Goal: Find specific page/section: Find specific page/section

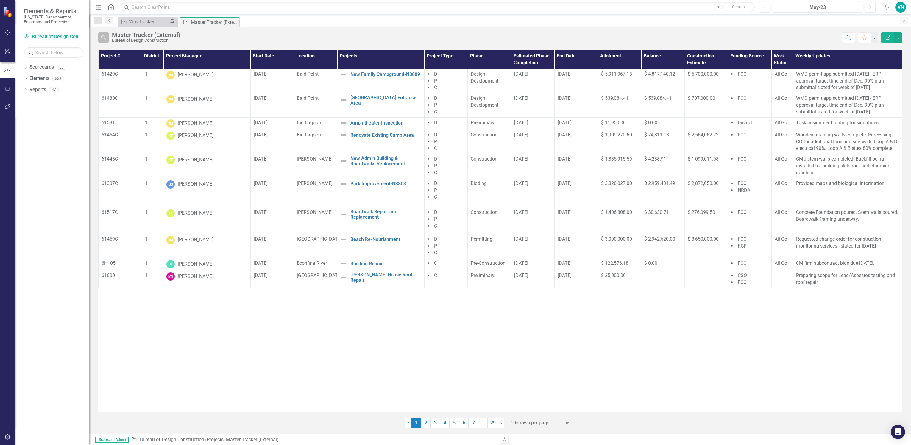
drag, startPoint x: 102, startPoint y: 34, endPoint x: 107, endPoint y: 36, distance: 4.7
click at [102, 34] on button "Search" at bounding box center [103, 37] width 11 height 10
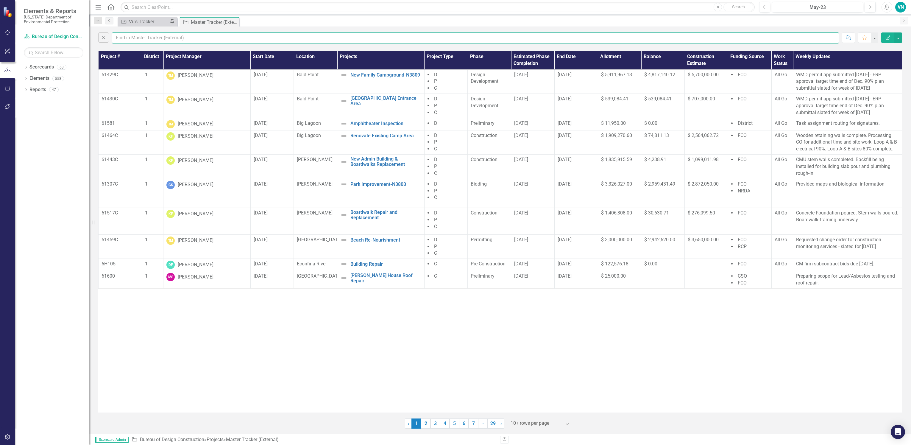
click at [118, 39] on input "text" at bounding box center [475, 37] width 727 height 11
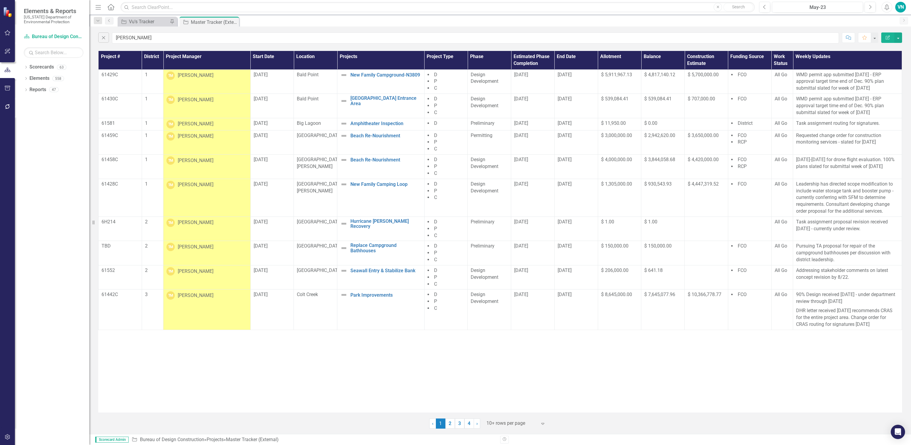
click at [512, 425] on div at bounding box center [511, 423] width 51 height 8
click at [514, 412] on div "Display All Rows" at bounding box center [517, 413] width 56 height 7
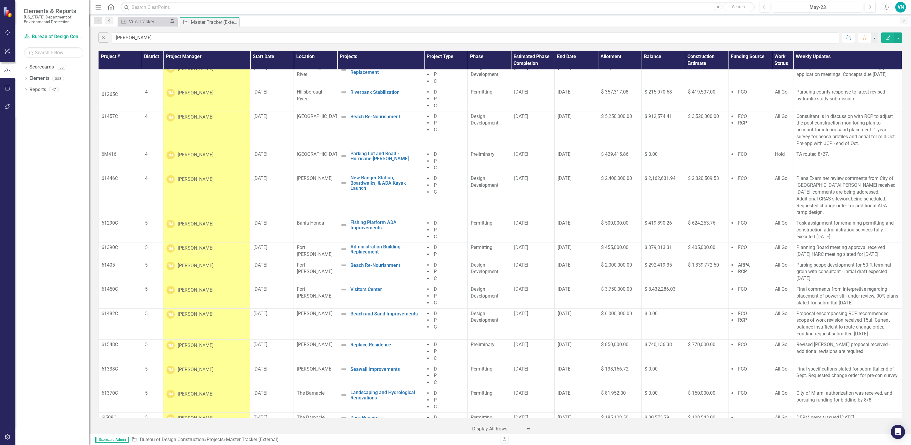
scroll to position [619, 0]
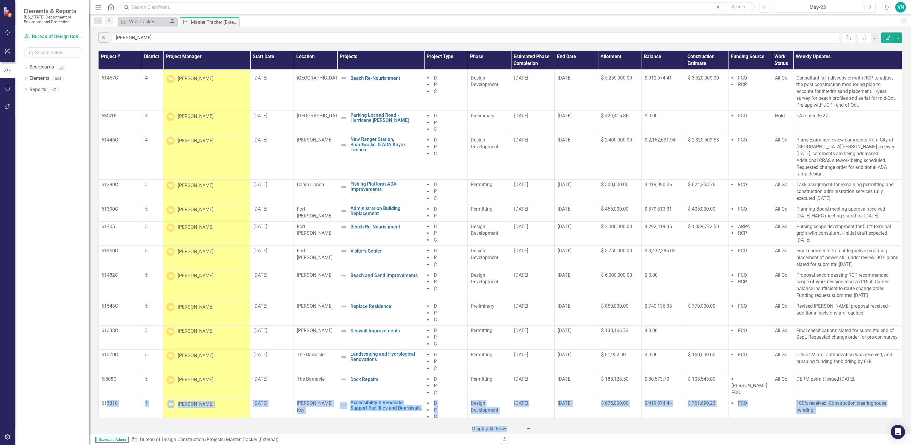
drag, startPoint x: 107, startPoint y: 397, endPoint x: 858, endPoint y: 421, distance: 751.8
click at [858, 421] on div "Project # District Project Manager Start Date Location Projects Project Type Ph…" at bounding box center [500, 241] width 822 height 384
click at [153, 42] on div "Close [PERSON_NAME] Comment Favorite Edit Report" at bounding box center [500, 36] width 822 height 20
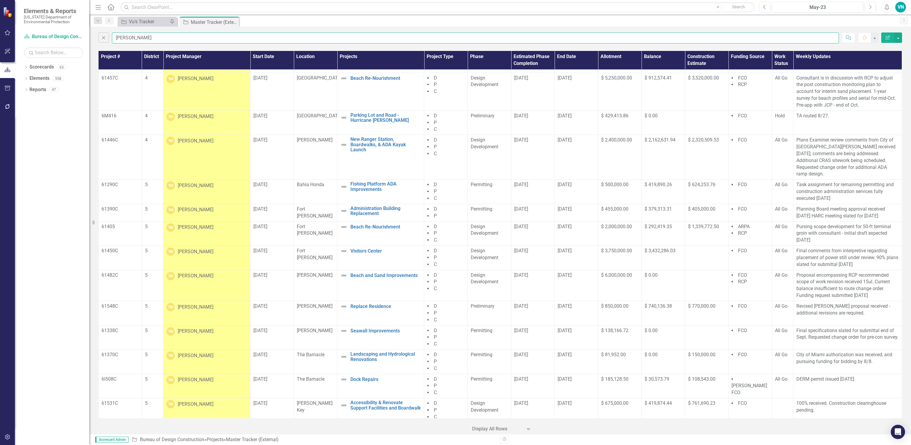
drag, startPoint x: 149, startPoint y: 41, endPoint x: 91, endPoint y: 44, distance: 57.6
click at [91, 44] on div "Elements & Reports [US_STATE] Department of Environmental Protection Scorecard …" at bounding box center [455, 222] width 911 height 445
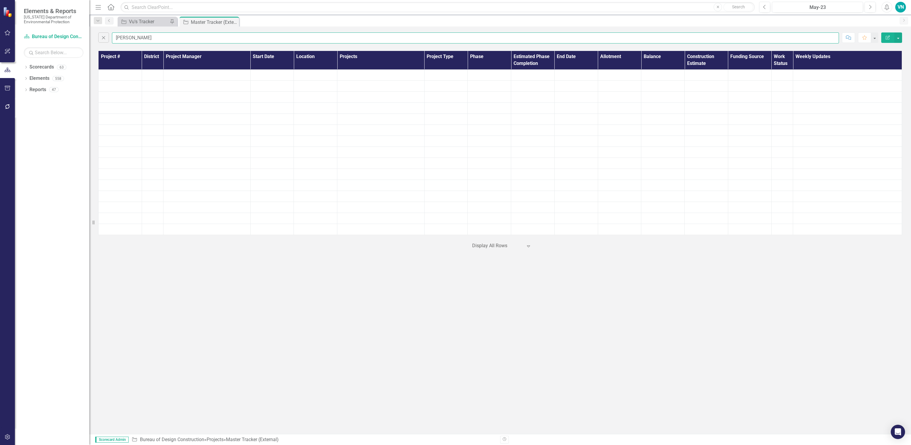
scroll to position [0, 0]
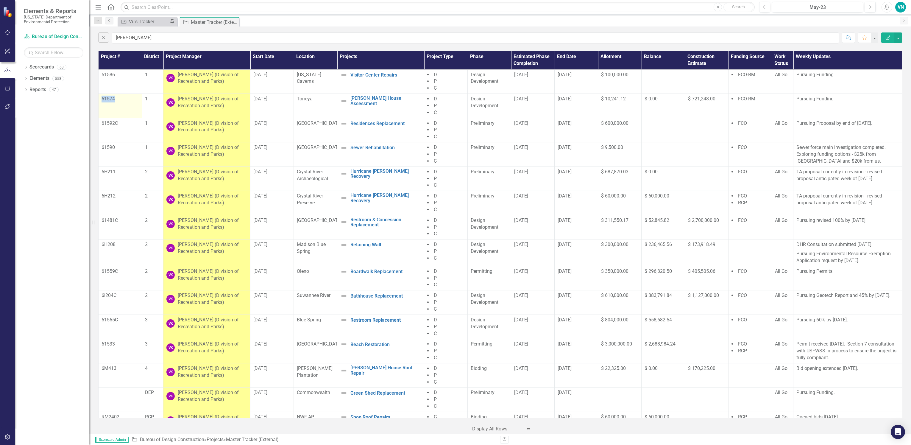
drag, startPoint x: 102, startPoint y: 98, endPoint x: 118, endPoint y: 98, distance: 15.2
click at [118, 98] on p "61574" at bounding box center [120, 99] width 37 height 7
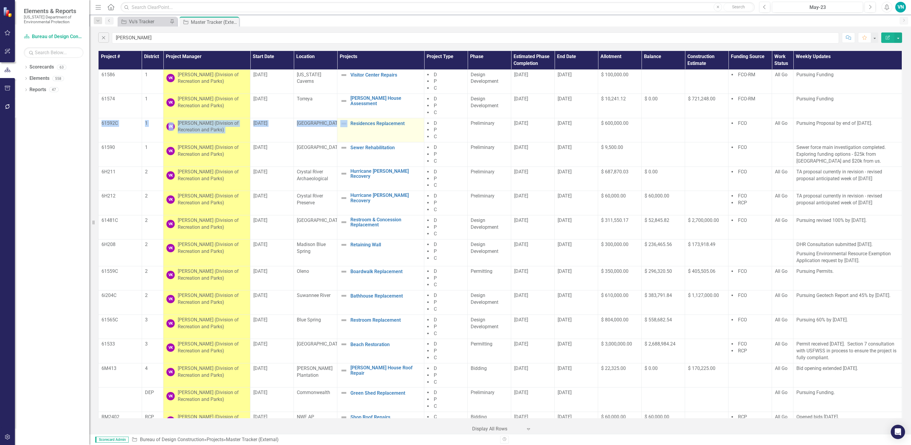
drag, startPoint x: 101, startPoint y: 124, endPoint x: 343, endPoint y: 141, distance: 242.7
click at [343, 141] on tr "61592C 1 VK [PERSON_NAME] (Division of Recreation and Parks) [DATE] Wakulla Spr…" at bounding box center [501, 130] width 804 height 24
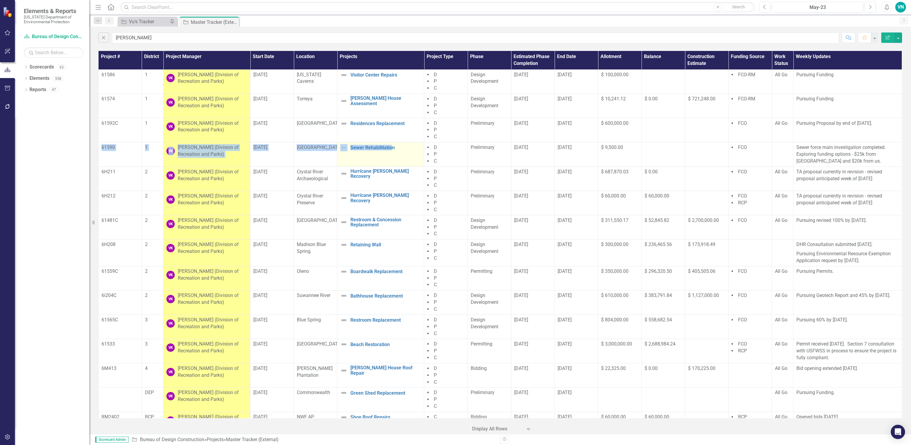
drag, startPoint x: 101, startPoint y: 148, endPoint x: 387, endPoint y: 167, distance: 287.3
click at [387, 167] on tbody "61586 1 VK [PERSON_NAME] (Division of Recreation and Parks) [DATE] [US_STATE] C…" at bounding box center [501, 250] width 804 height 362
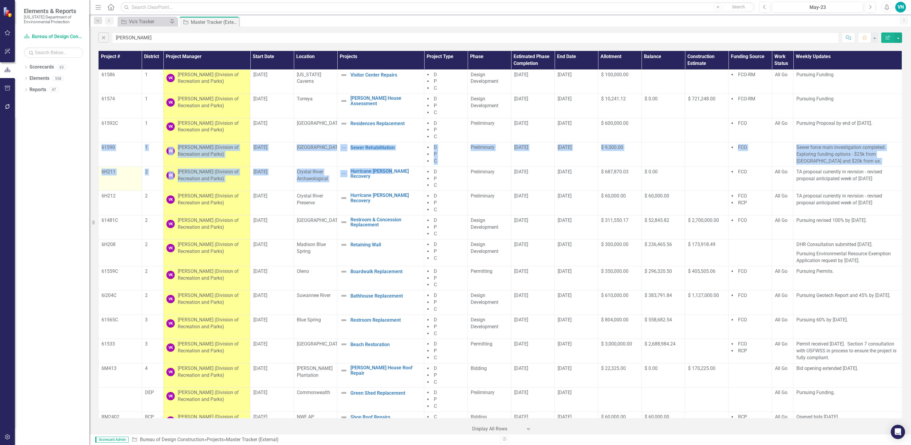
click at [100, 178] on td "6H211" at bounding box center [120, 178] width 43 height 24
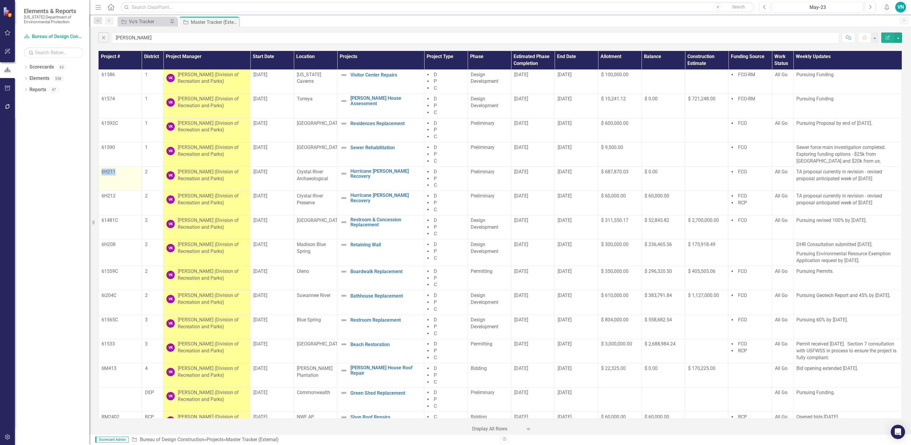
drag, startPoint x: 100, startPoint y: 171, endPoint x: 133, endPoint y: 183, distance: 35.0
click at [133, 183] on td "6H211" at bounding box center [120, 178] width 43 height 24
drag, startPoint x: 133, startPoint y: 183, endPoint x: 878, endPoint y: 224, distance: 746.0
click at [878, 224] on tr "61481C 2 VK [PERSON_NAME] (Division of Recreation and Parks) [DATE] [GEOGRAPHIC…" at bounding box center [501, 227] width 804 height 24
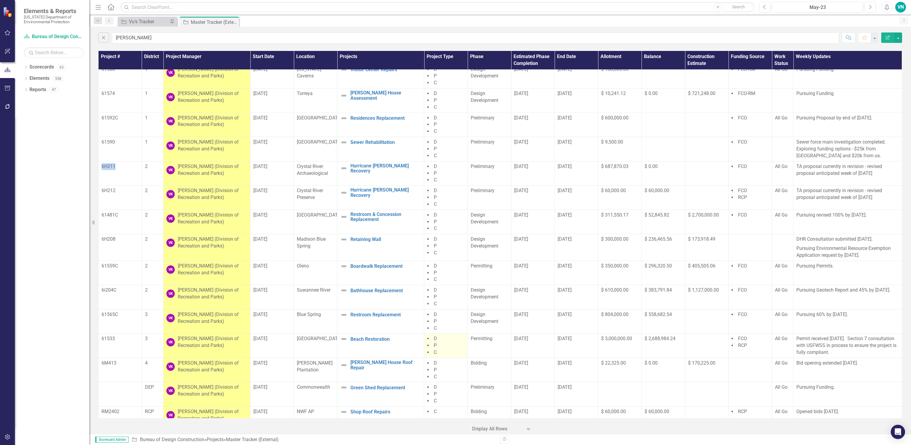
scroll to position [15, 0]
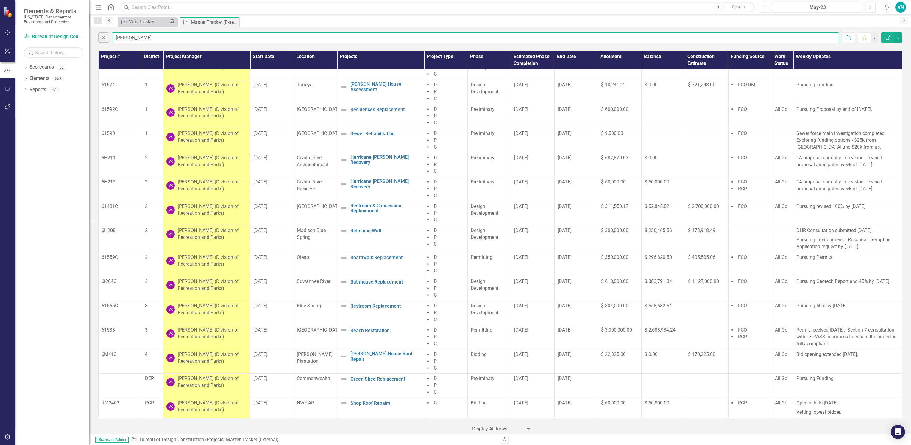
drag, startPoint x: 126, startPoint y: 40, endPoint x: 91, endPoint y: 41, distance: 35.2
click at [91, 41] on div "Elements & Reports [US_STATE] Department of Environmental Protection Scorecard …" at bounding box center [455, 222] width 911 height 445
type input "amber"
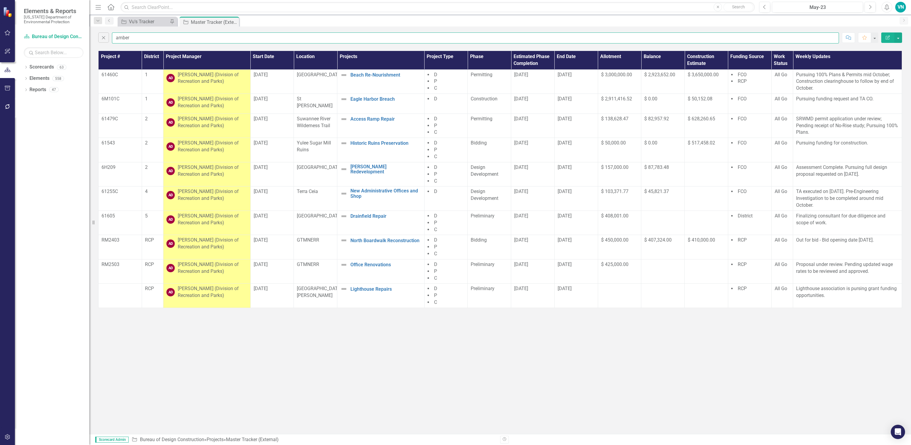
scroll to position [0, 0]
click at [311, 316] on div "Close amber Comment Favorite Edit Report Project # District Project Manager Sta…" at bounding box center [500, 229] width 822 height 407
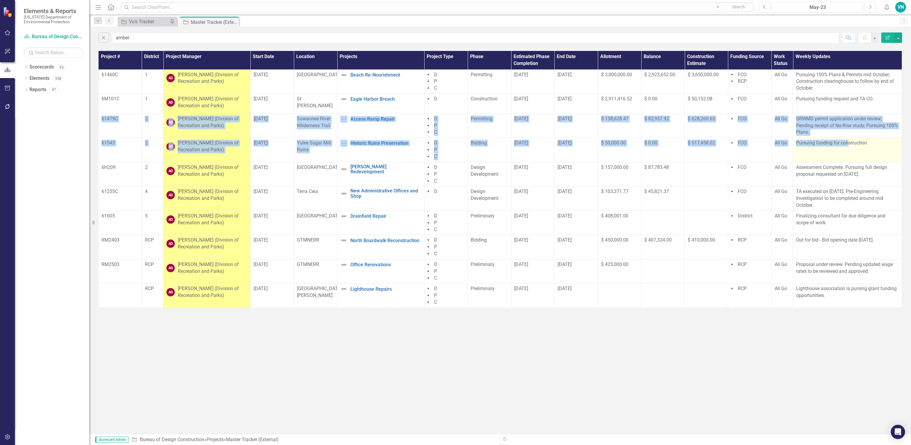
drag, startPoint x: 101, startPoint y: 119, endPoint x: 847, endPoint y: 140, distance: 746.7
click at [847, 140] on tbody "61460C [DATE] [PERSON_NAME] (Division of Recreation and Parks) [DATE] [GEOGRAPH…" at bounding box center [501, 188] width 804 height 238
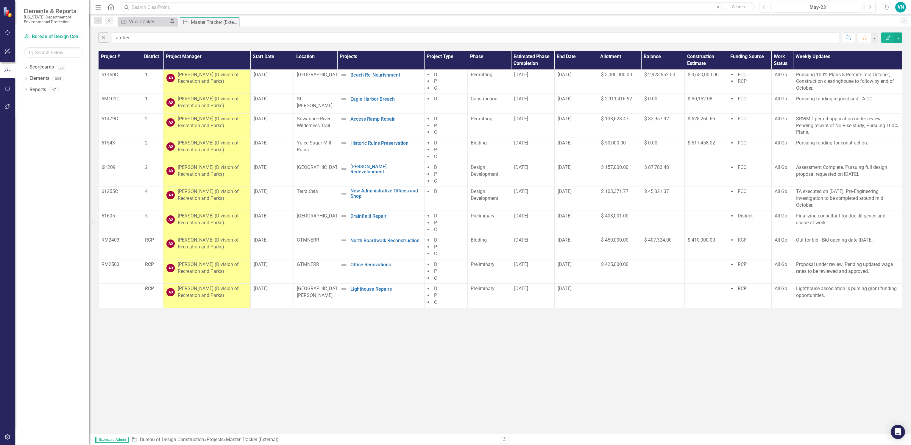
click at [196, 362] on div "Close amber Comment Favorite Edit Report Project # District Project Manager Sta…" at bounding box center [500, 229] width 822 height 407
